Goal: Register for event/course

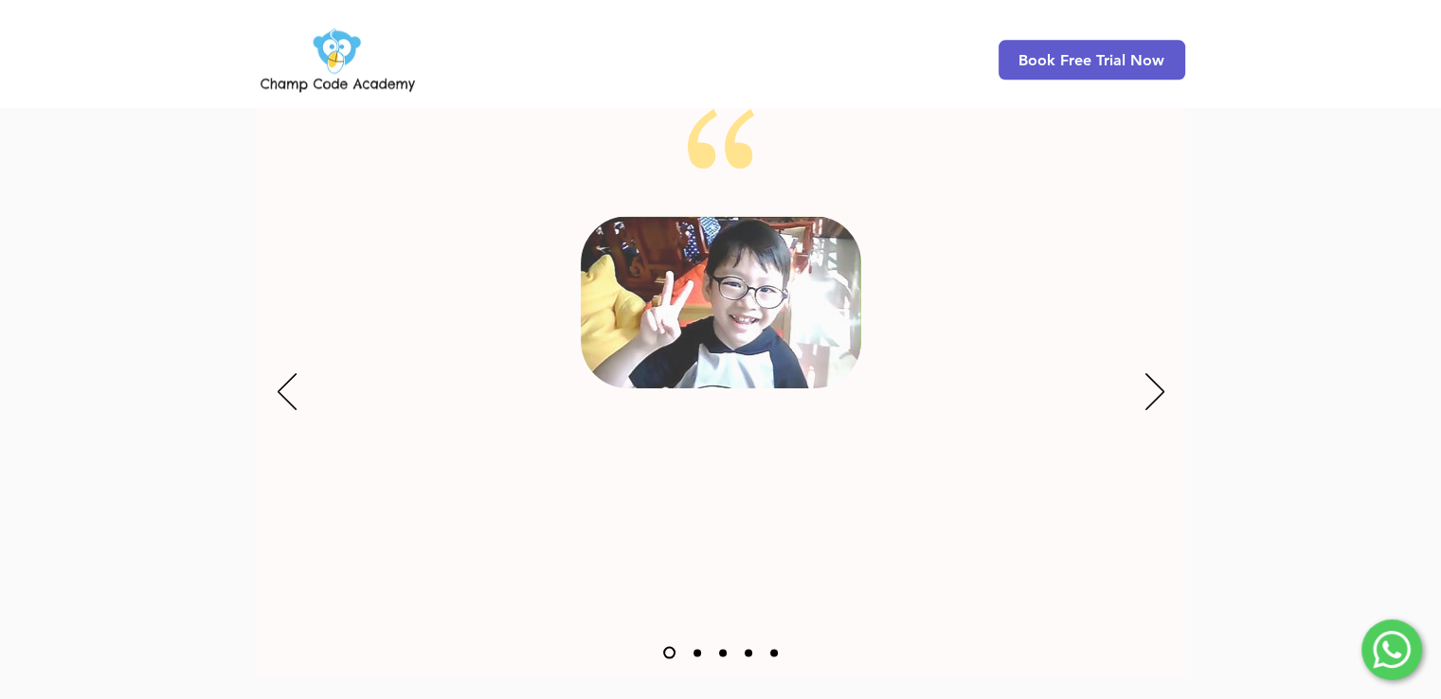
scroll to position [2463, 0]
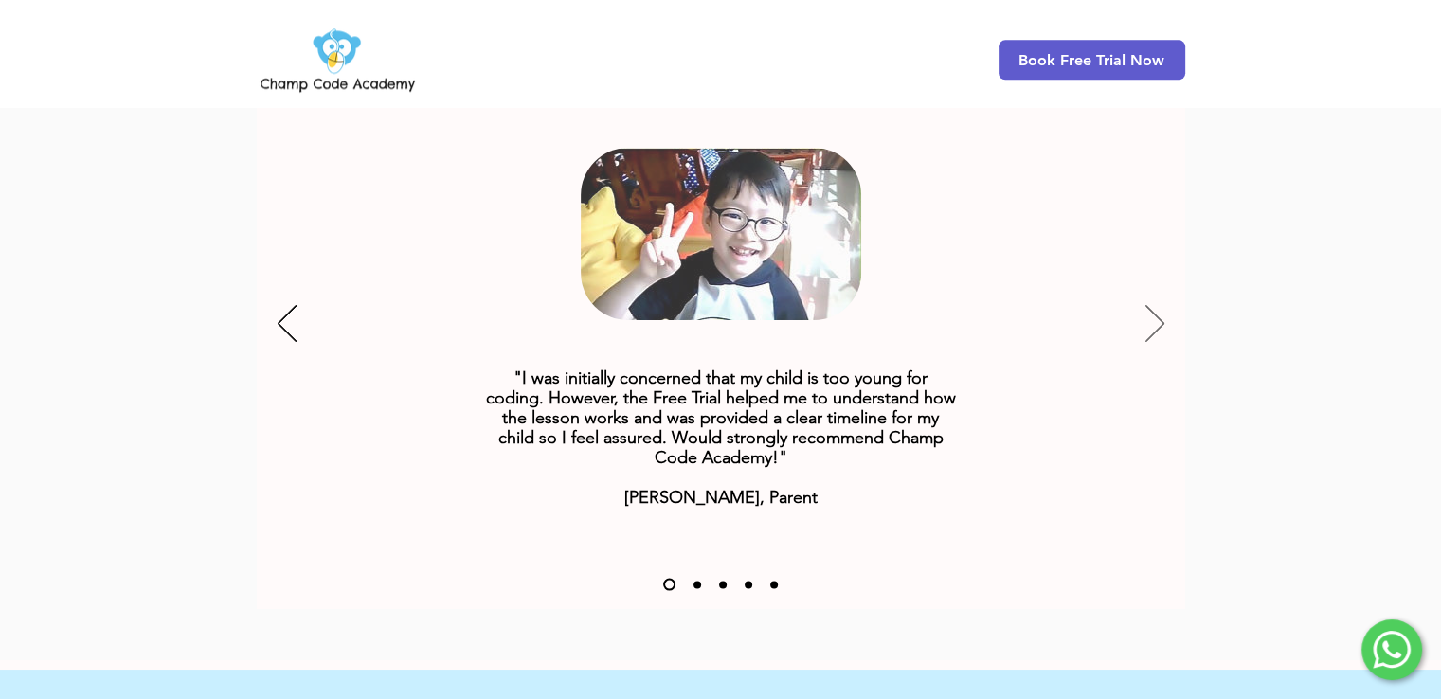
click at [1159, 306] on icon "Next" at bounding box center [1154, 324] width 19 height 37
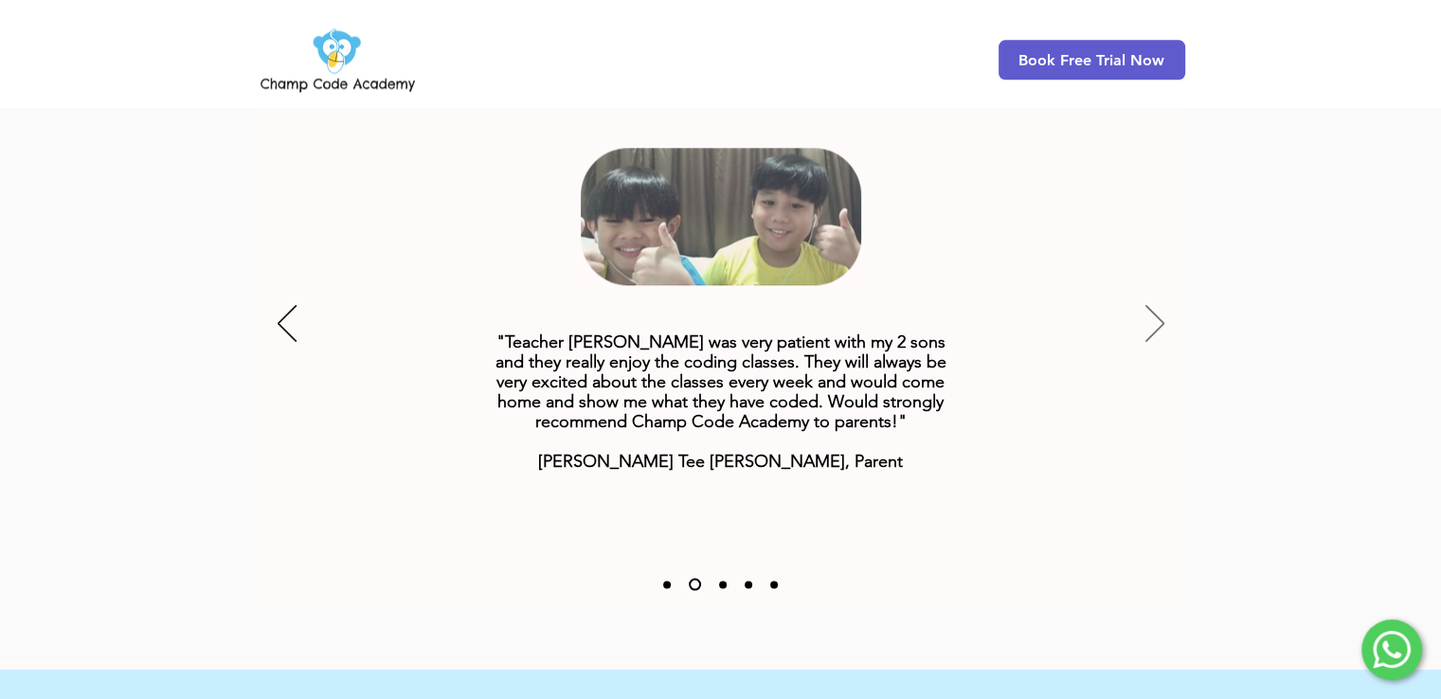
click at [1160, 305] on icon "Next" at bounding box center [1154, 323] width 19 height 37
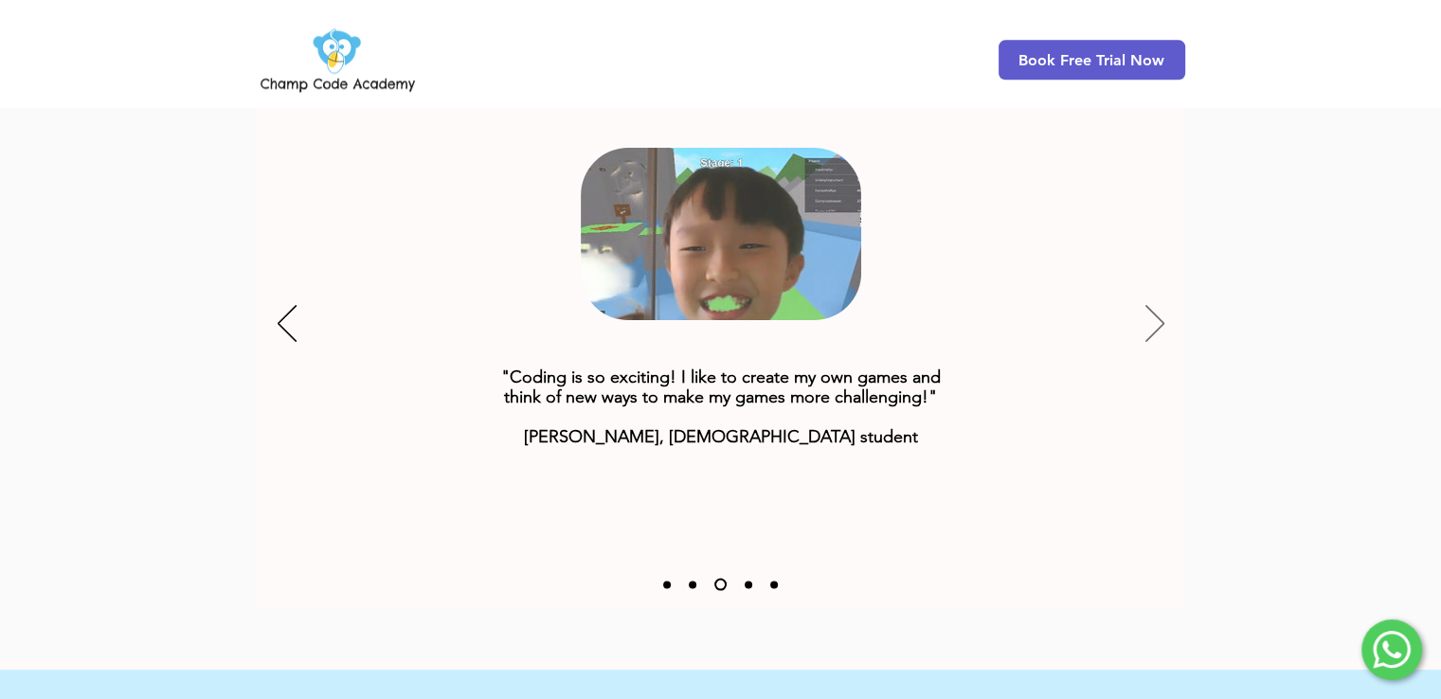
click at [1160, 305] on icon "Next" at bounding box center [1154, 323] width 19 height 37
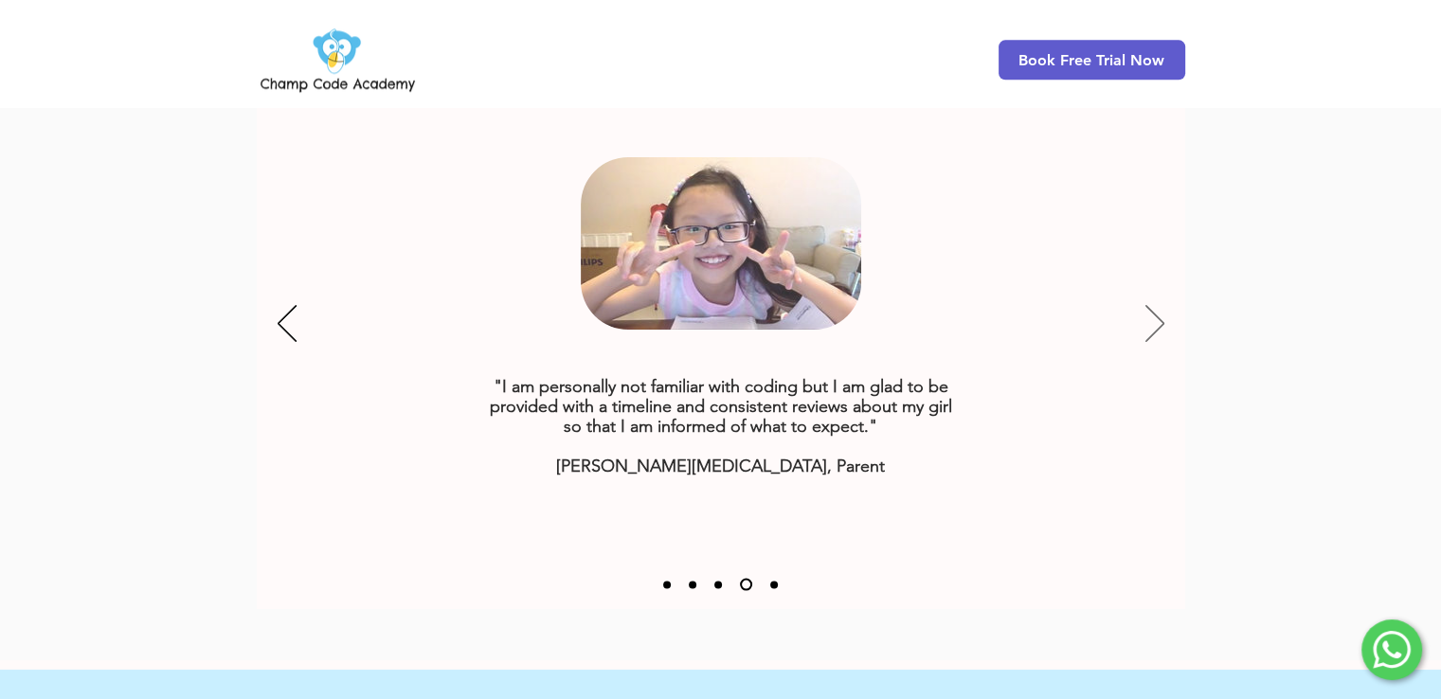
click at [1160, 305] on icon "Next" at bounding box center [1154, 323] width 19 height 37
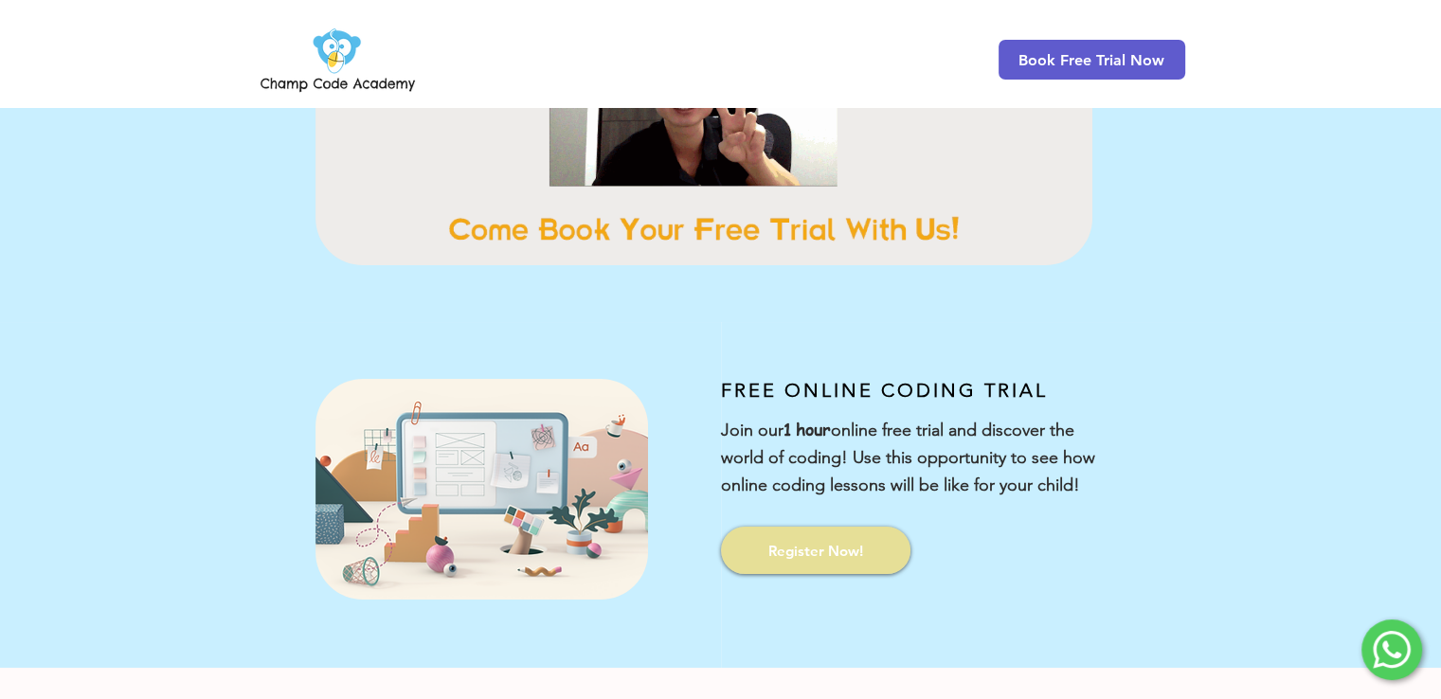
scroll to position [379, 0]
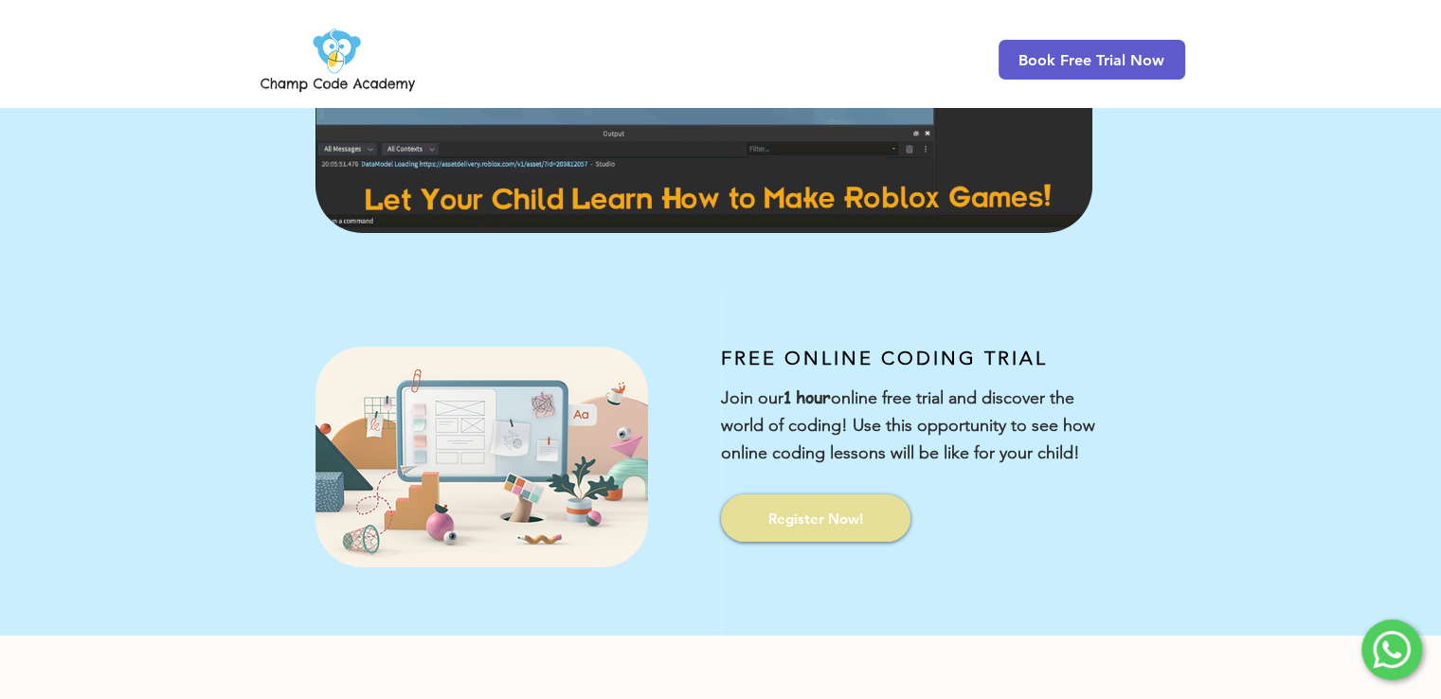
click at [830, 507] on link "Register Now!" at bounding box center [815, 517] width 189 height 47
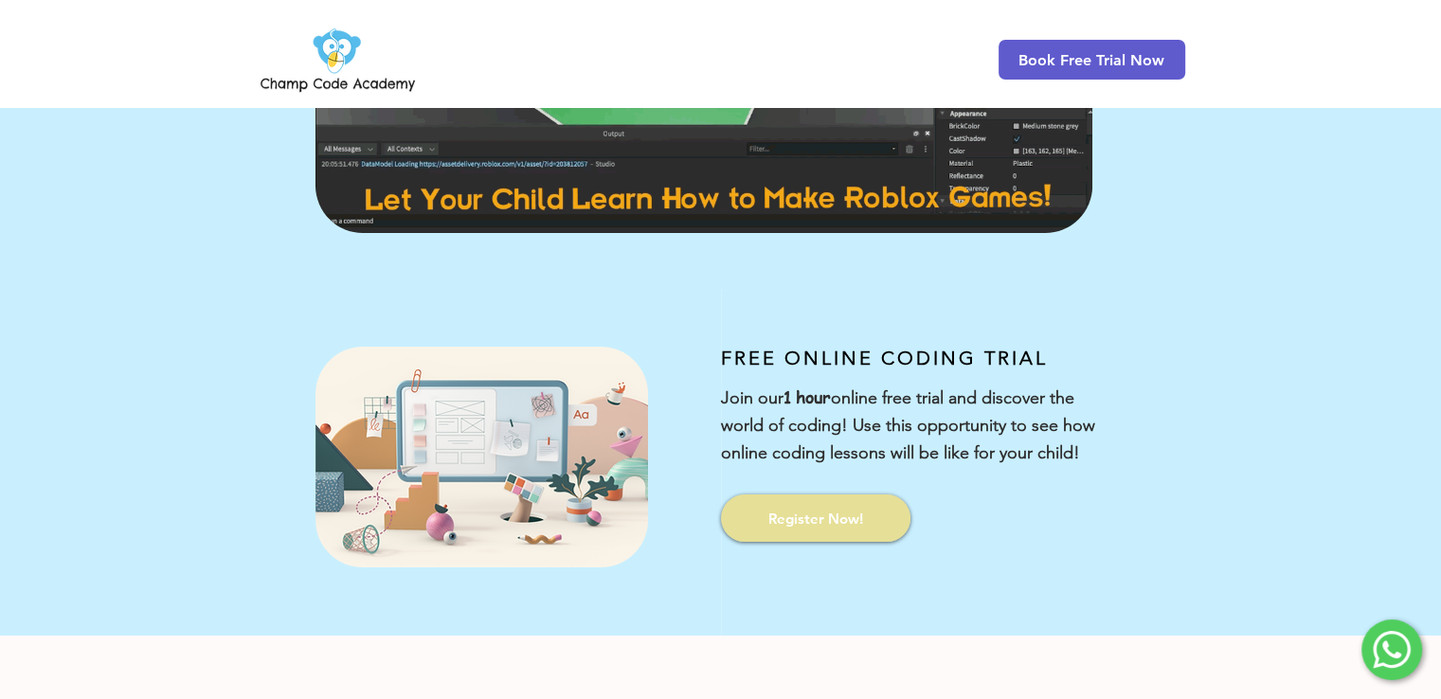
click at [815, 516] on span "Register Now!" at bounding box center [815, 519] width 95 height 20
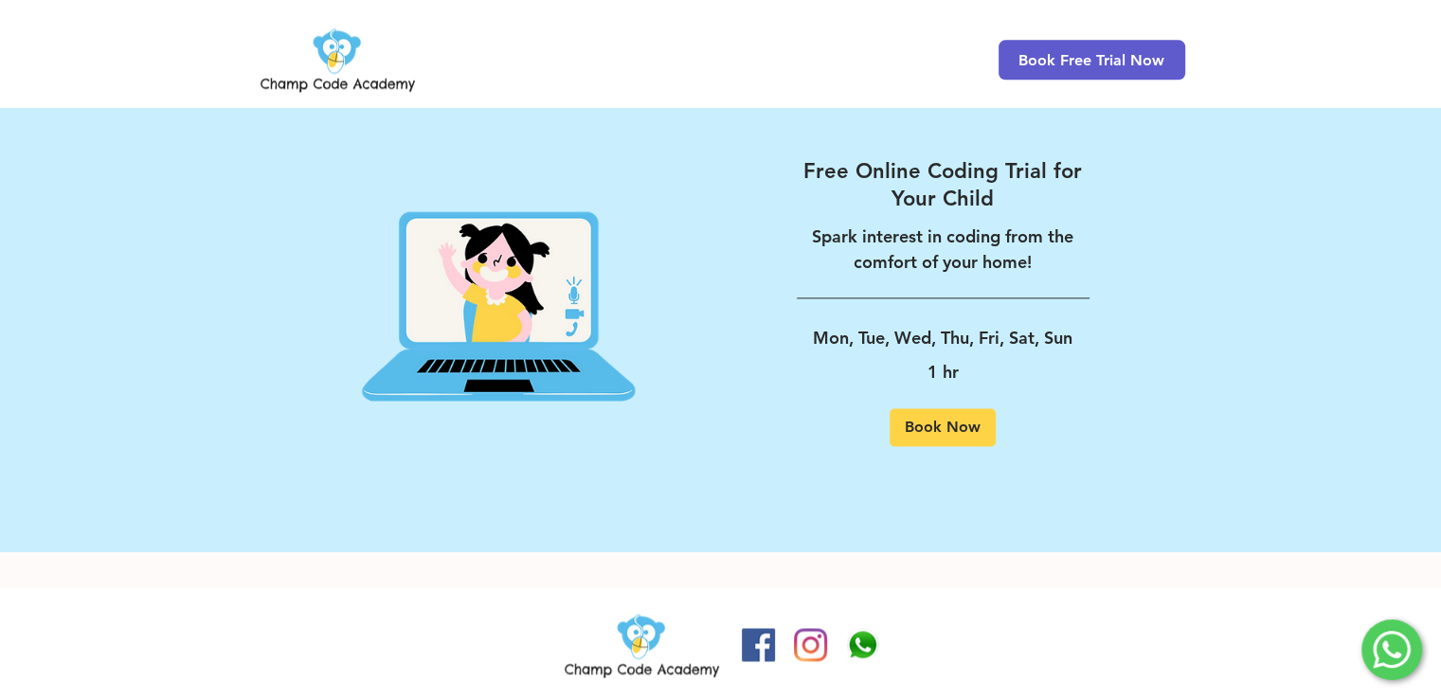
scroll to position [2581, 0]
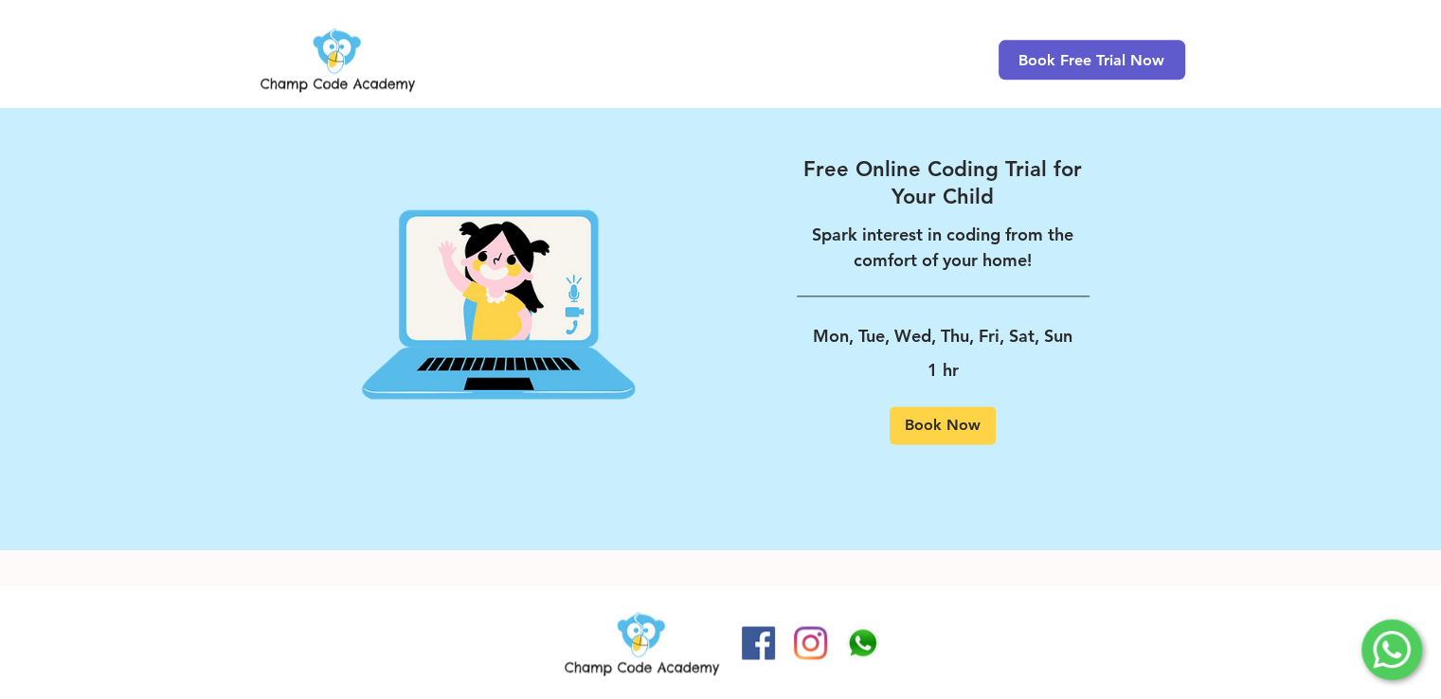
click at [833, 329] on p "Mon, Tue, Wed, Thu, Fri, Sat, Sun" at bounding box center [943, 336] width 293 height 34
click at [953, 418] on span "Book Now" at bounding box center [942, 425] width 76 height 15
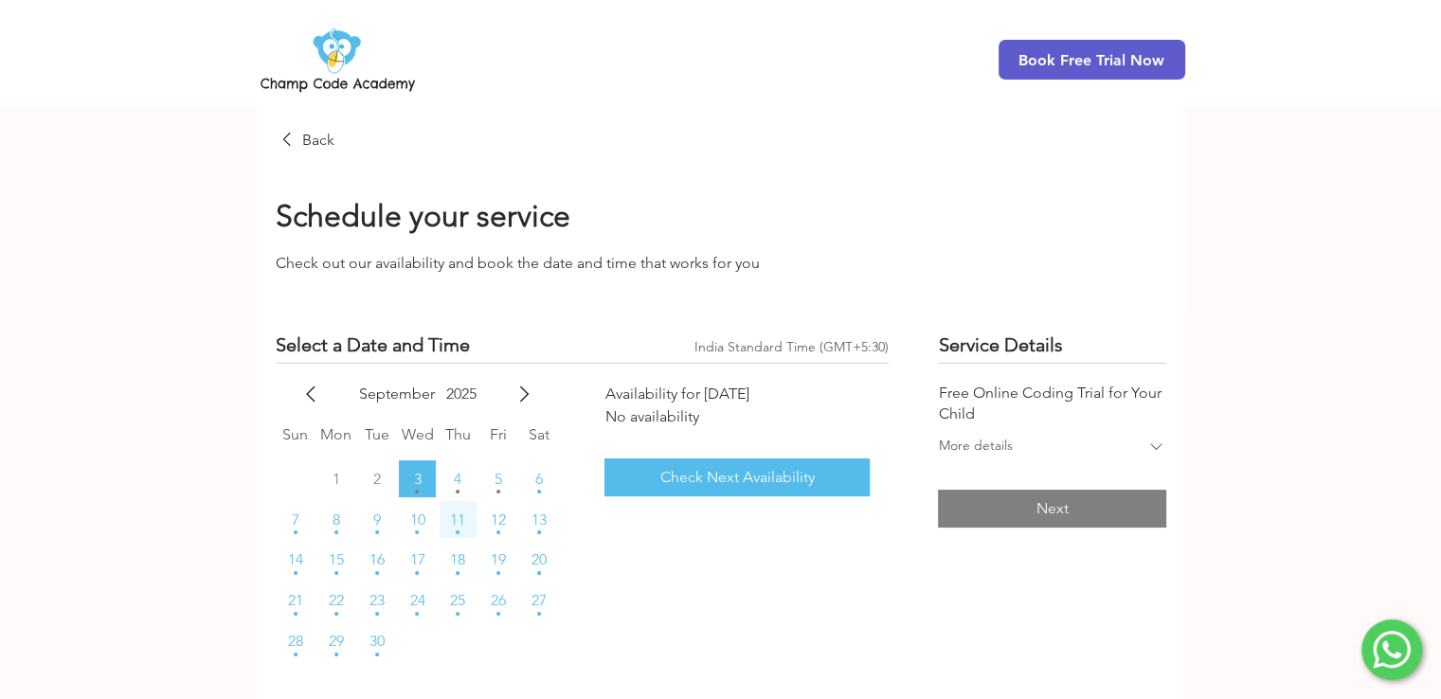
scroll to position [95, 0]
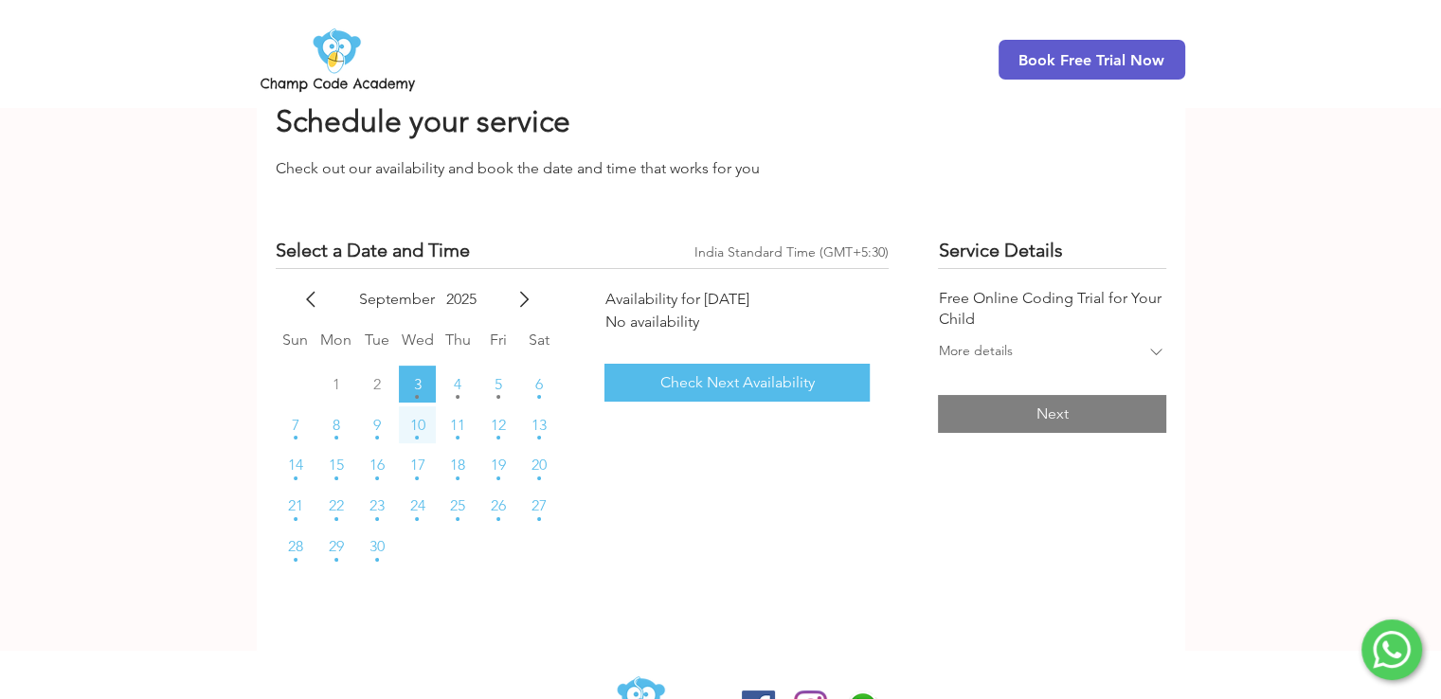
click at [421, 425] on span "10" at bounding box center [416, 425] width 15 height 15
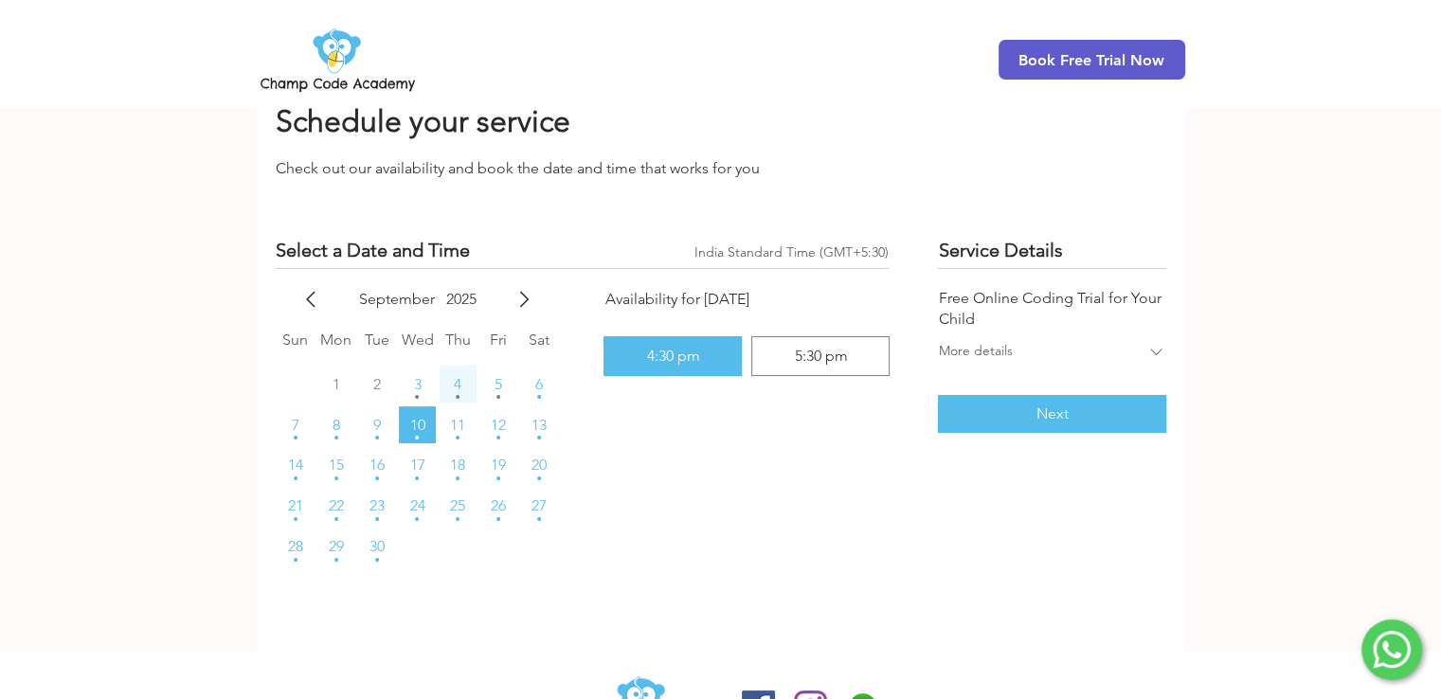
click at [459, 384] on span "4" at bounding box center [458, 384] width 8 height 15
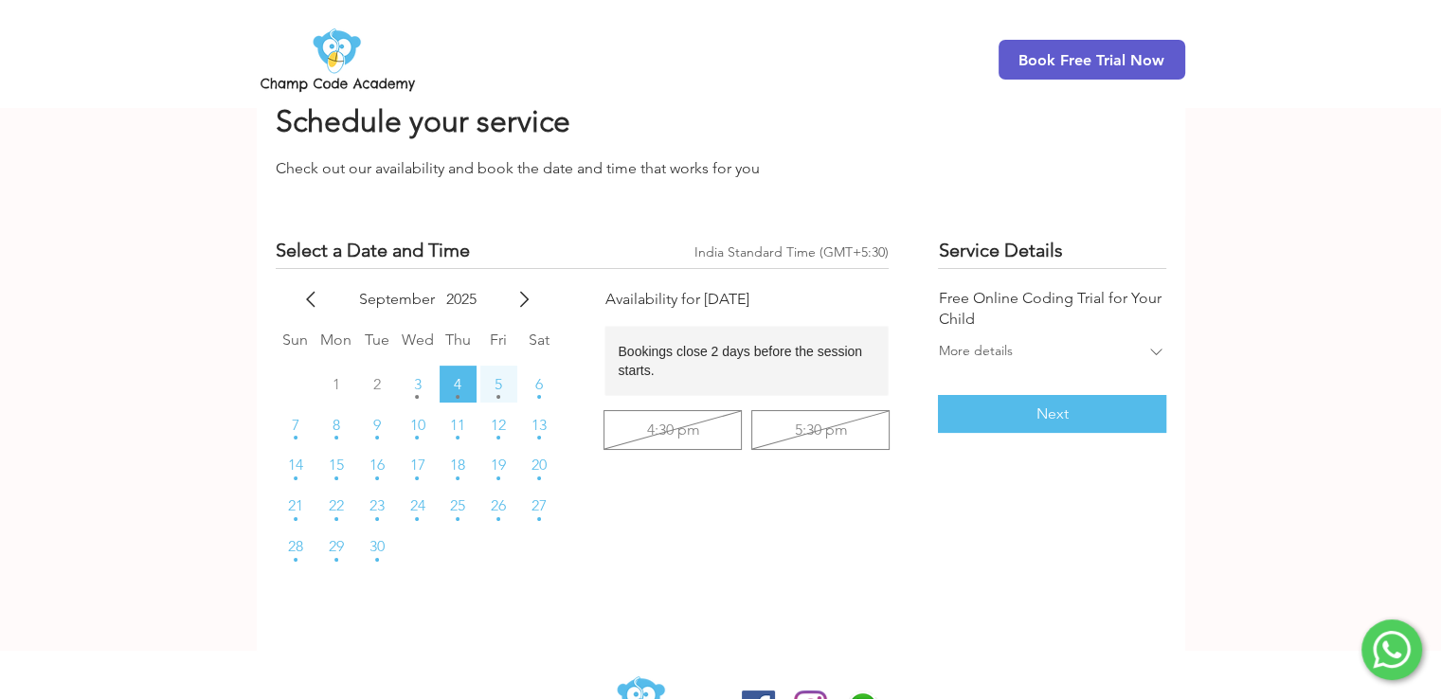
click at [494, 384] on span "5" at bounding box center [498, 384] width 8 height 15
click at [544, 382] on button "6" at bounding box center [539, 384] width 37 height 37
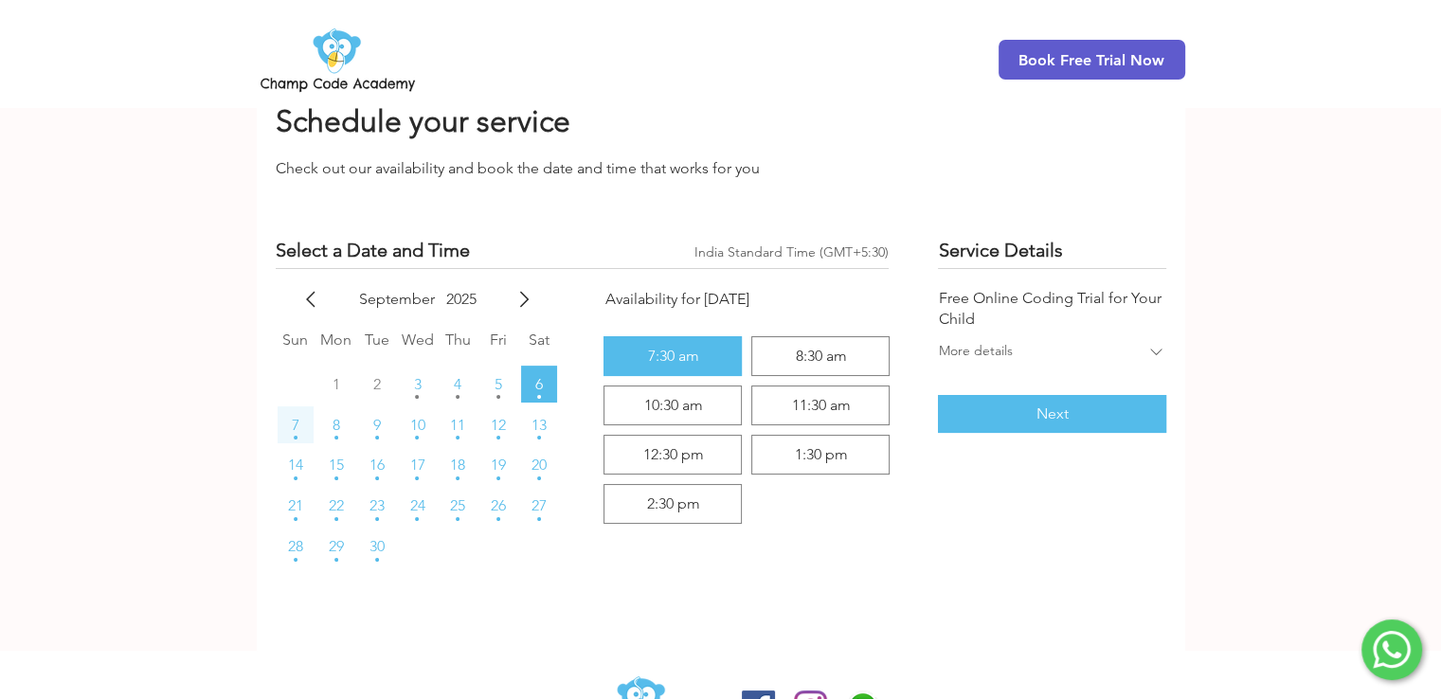
click at [294, 421] on span "7" at bounding box center [296, 425] width 8 height 15
click at [334, 420] on span "8" at bounding box center [336, 425] width 8 height 15
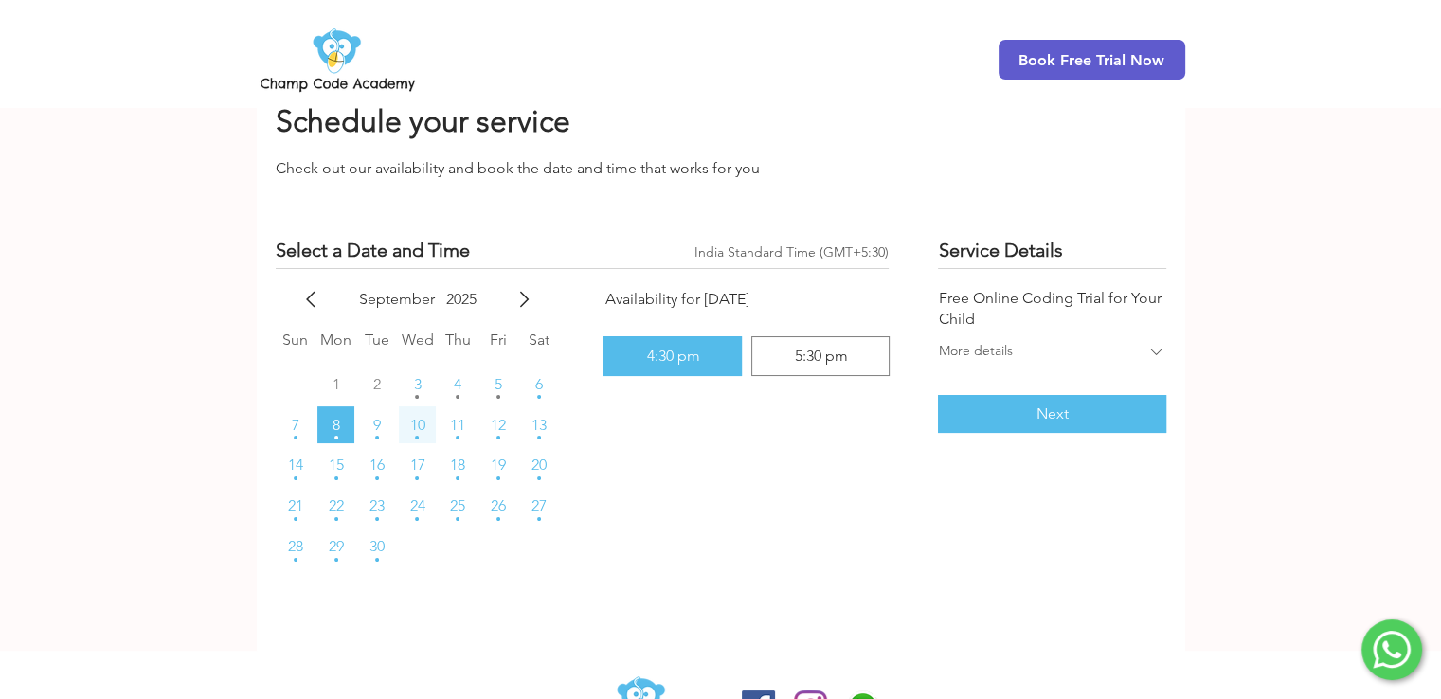
click at [418, 424] on span "10" at bounding box center [416, 425] width 15 height 15
click at [506, 424] on button "12" at bounding box center [498, 424] width 37 height 37
click at [535, 427] on span "13" at bounding box center [538, 425] width 15 height 15
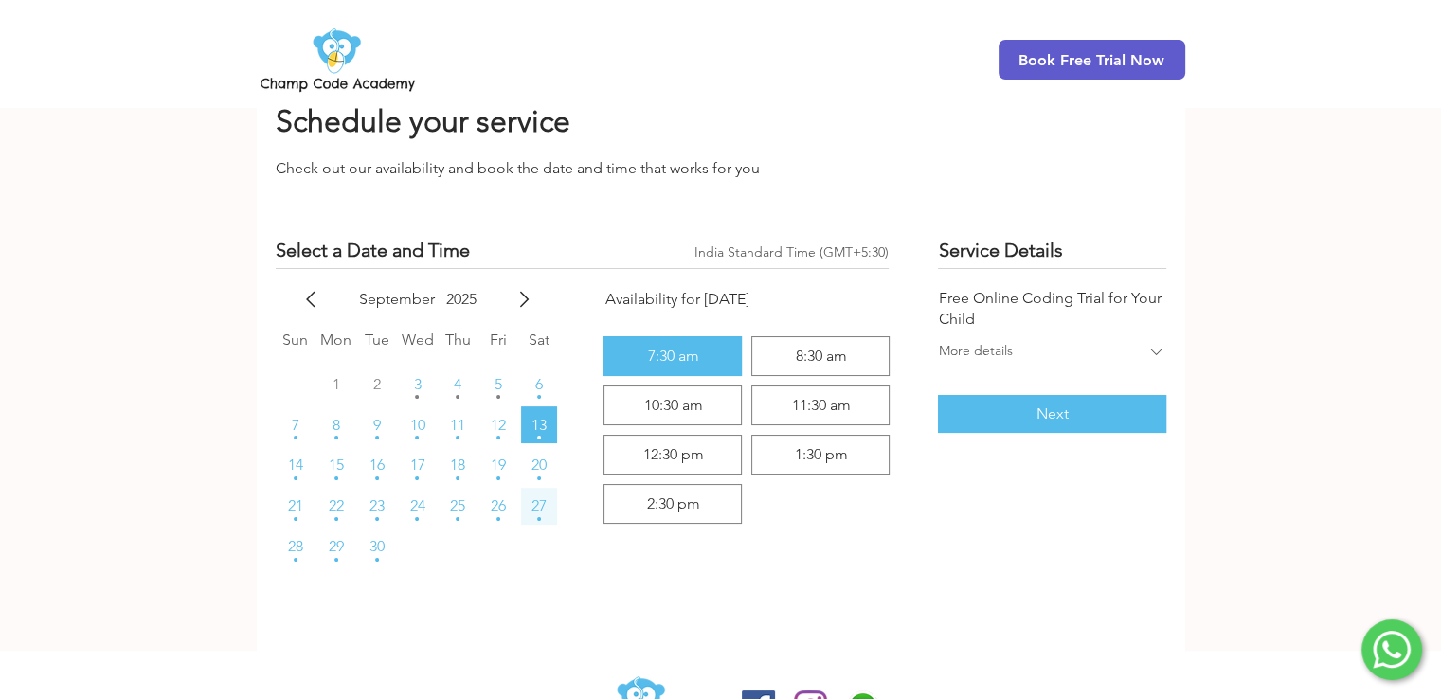
click at [537, 503] on span "27" at bounding box center [538, 505] width 15 height 15
click at [493, 502] on span "26" at bounding box center [498, 505] width 15 height 15
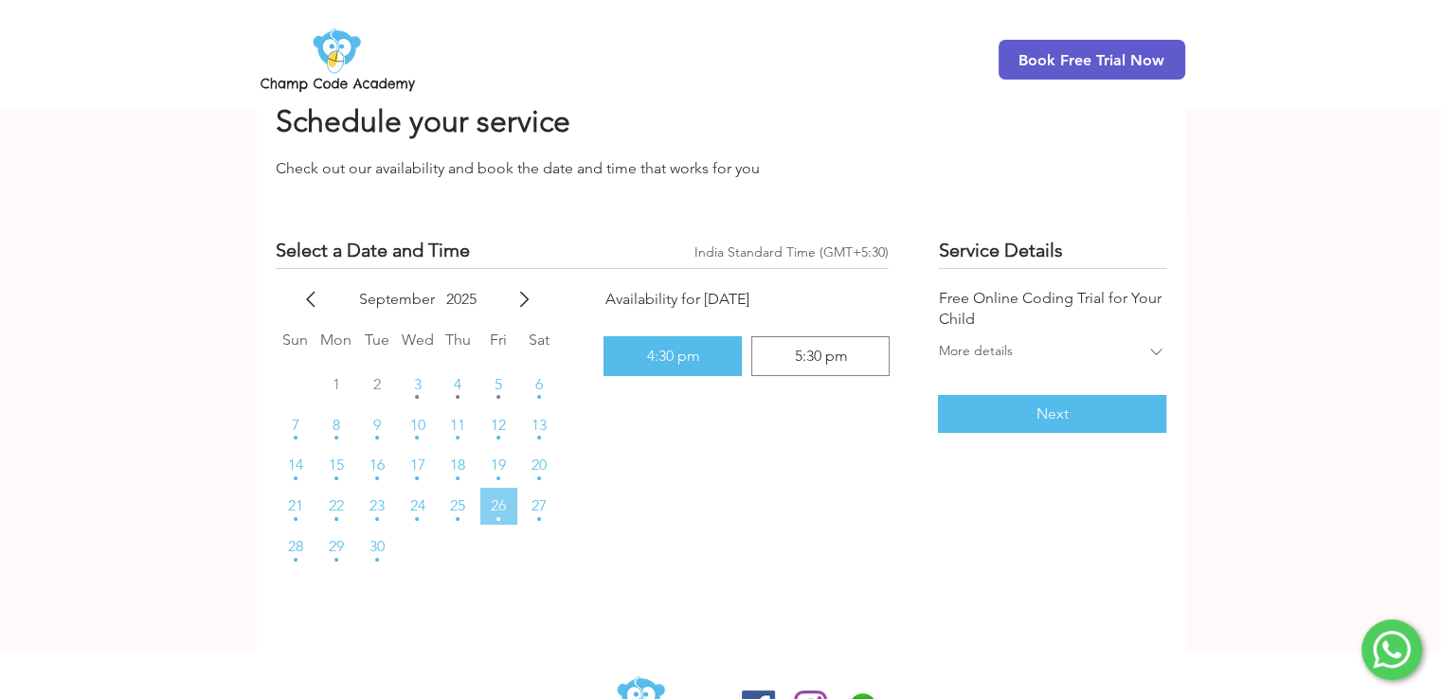
scroll to position [167, 0]
